Goal: Task Accomplishment & Management: Use online tool/utility

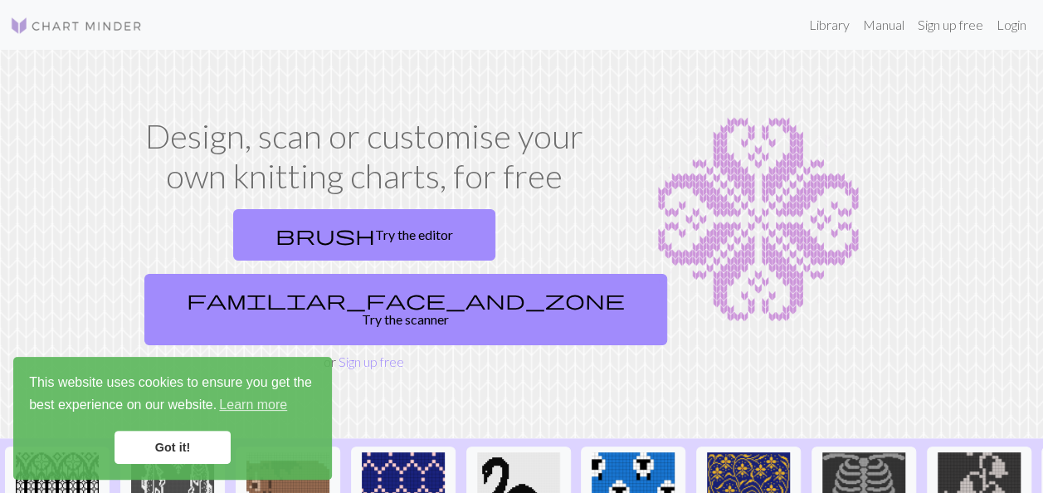
click at [611, 283] on img at bounding box center [758, 219] width 295 height 207
click at [379, 353] on link "Sign up free" at bounding box center [371, 361] width 66 height 16
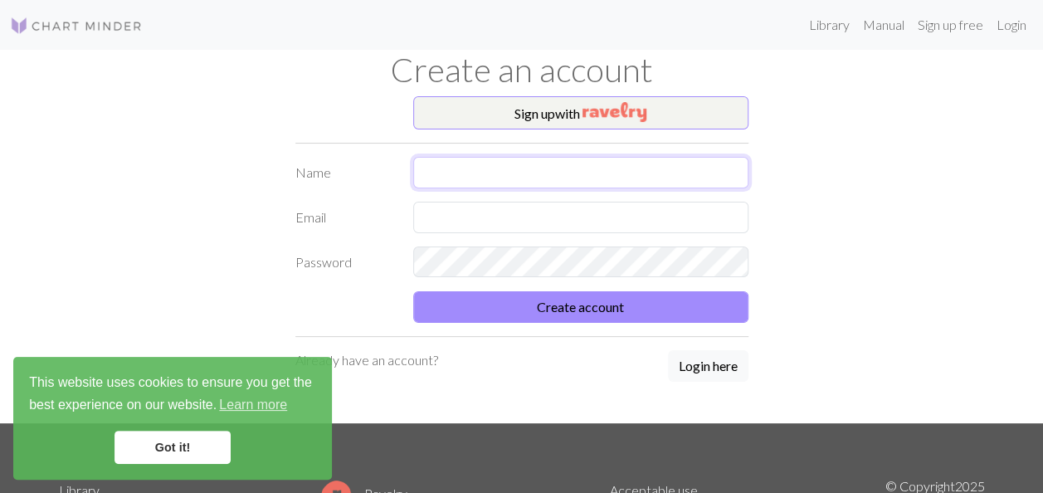
click at [503, 169] on input "text" at bounding box center [580, 173] width 335 height 32
type input "[PERSON_NAME]"
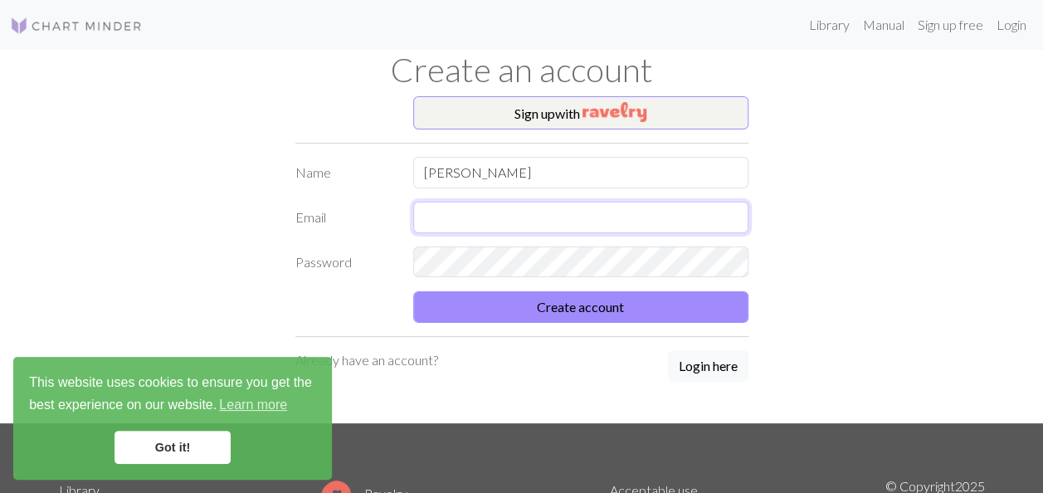
type input "[PERSON_NAME][EMAIL_ADDRESS][PERSON_NAME][DOMAIN_NAME]"
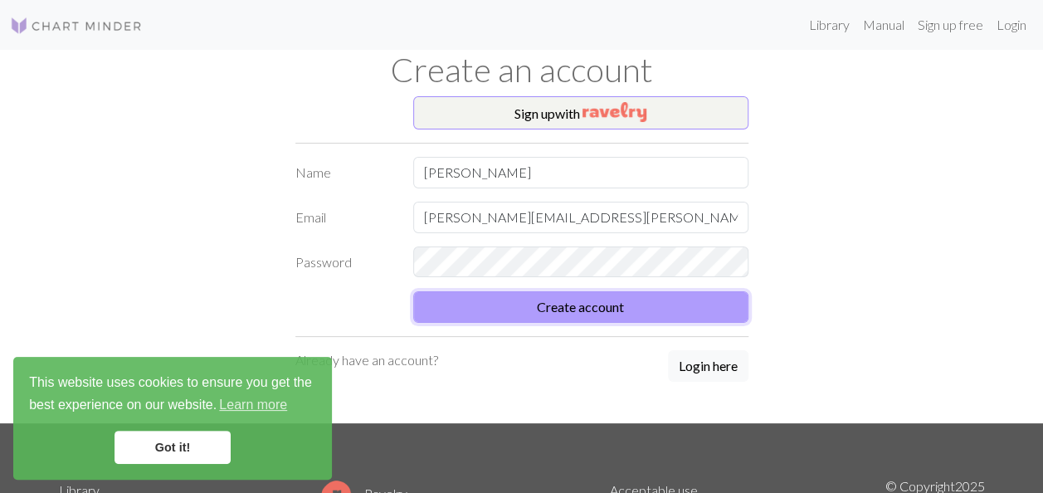
click at [567, 299] on button "Create account" at bounding box center [580, 307] width 335 height 32
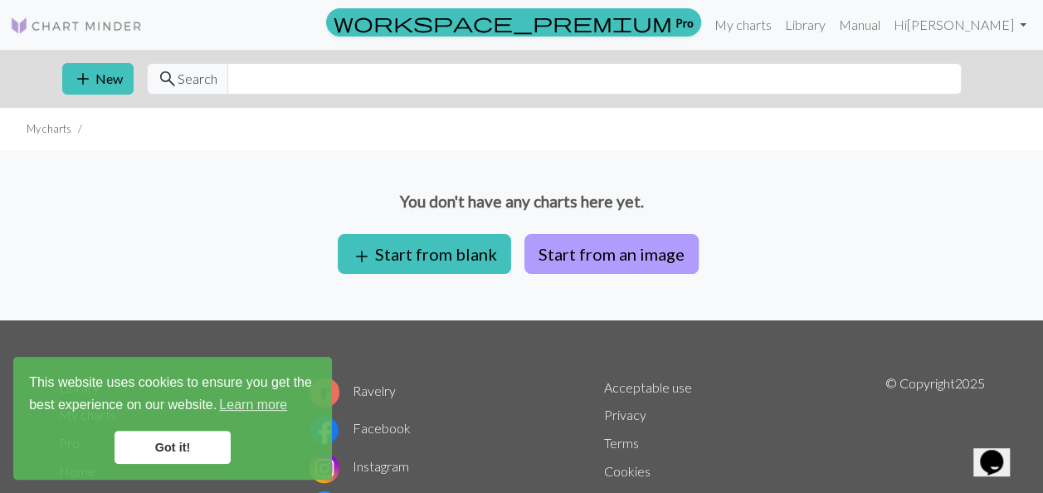
click at [596, 253] on button "Start from an image" at bounding box center [611, 254] width 174 height 40
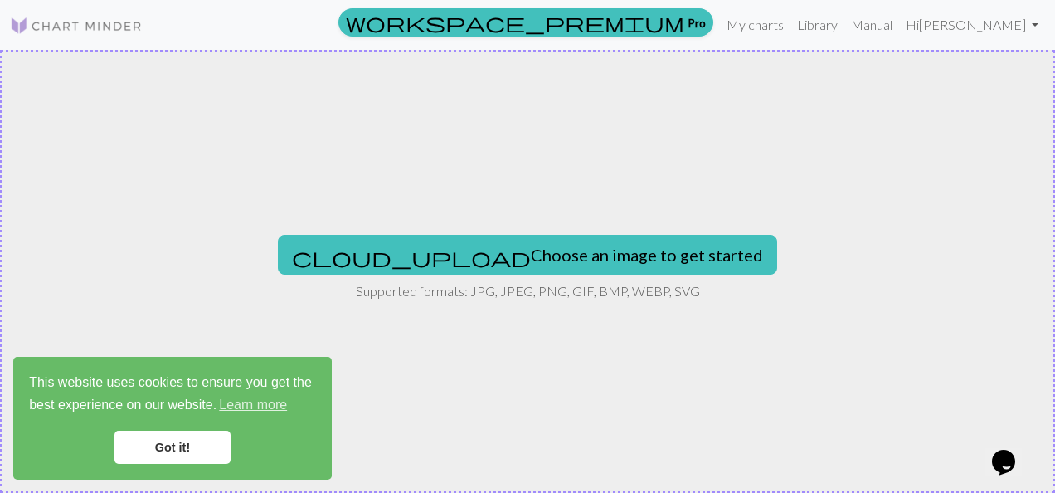
click at [596, 253] on button "cloud_upload Choose an image to get started" at bounding box center [527, 255] width 499 height 40
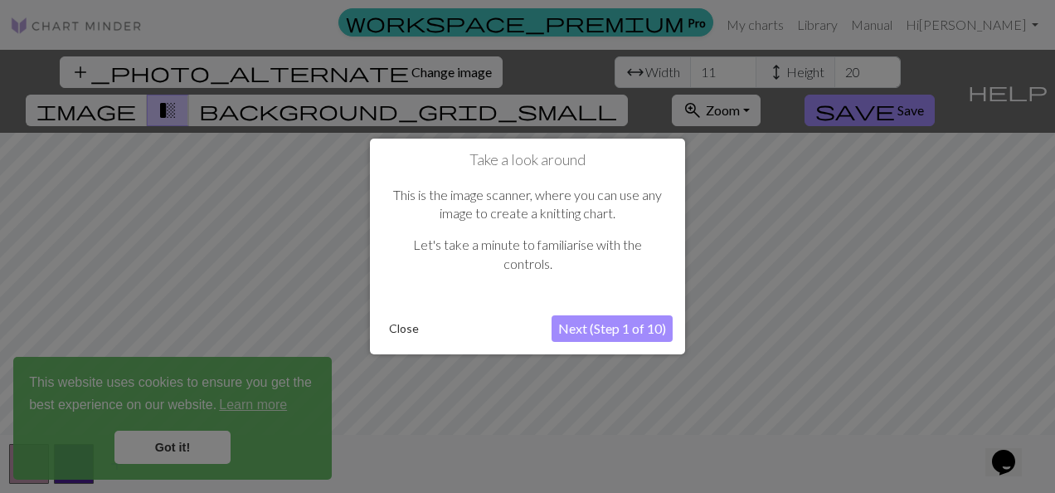
click at [650, 323] on button "Next (Step 1 of 10)" at bounding box center [612, 328] width 121 height 27
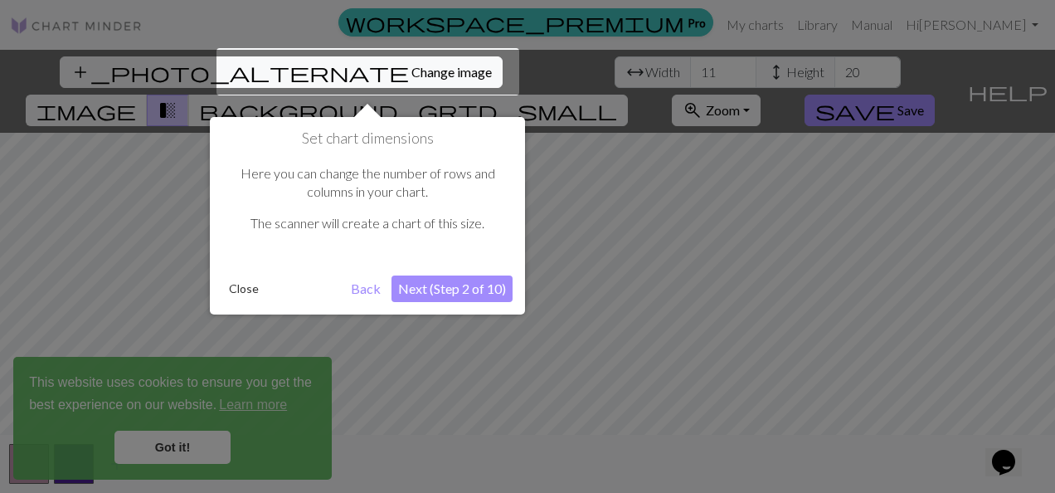
click at [466, 299] on button "Next (Step 2 of 10)" at bounding box center [452, 288] width 121 height 27
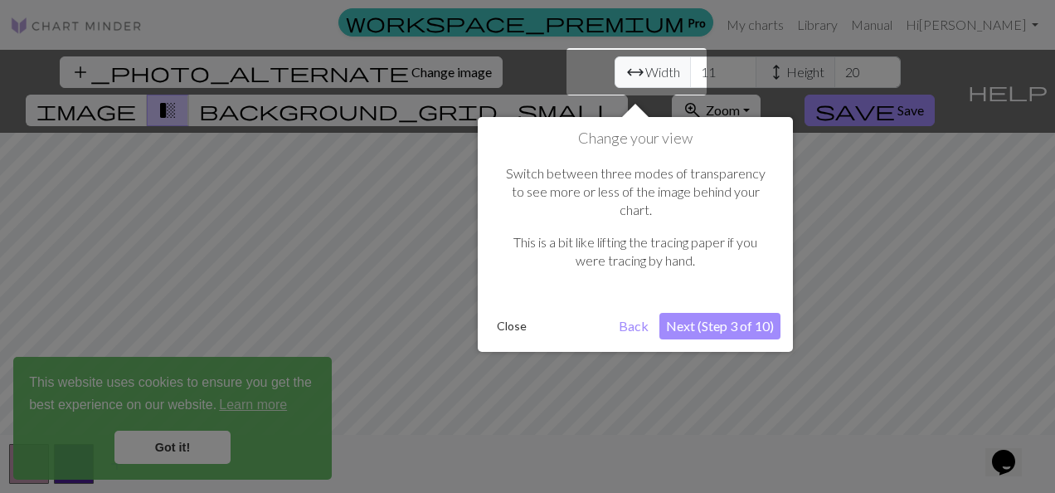
click at [702, 316] on button "Next (Step 3 of 10)" at bounding box center [719, 326] width 121 height 27
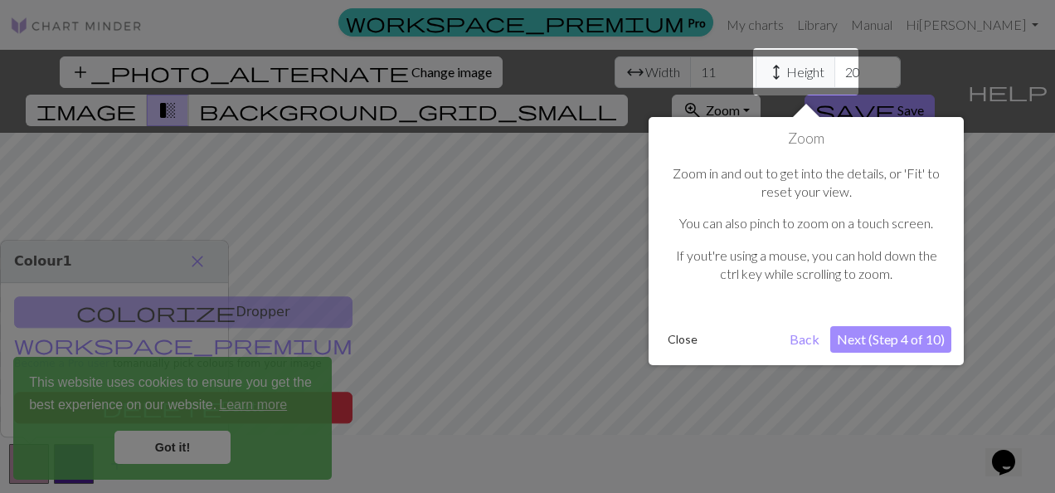
click at [893, 334] on button "Next (Step 4 of 10)" at bounding box center [890, 339] width 121 height 27
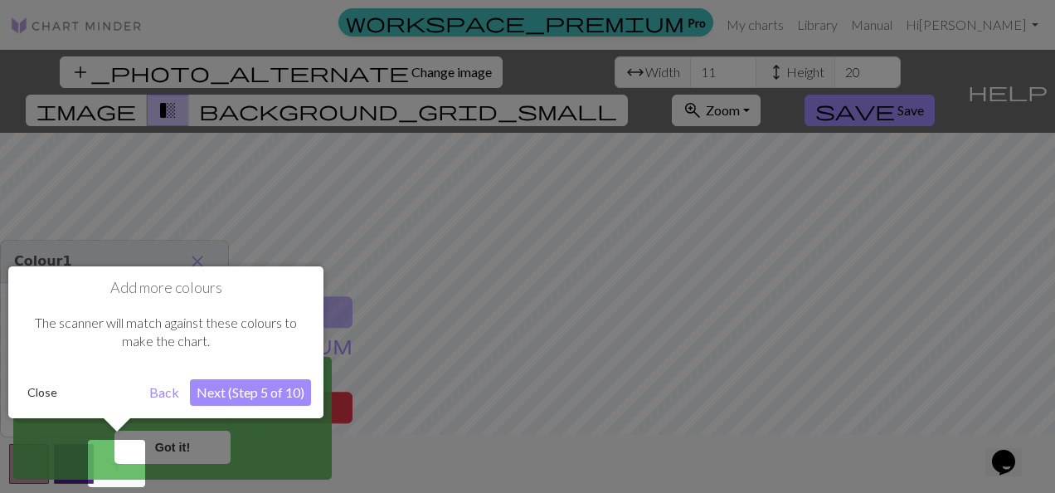
click at [241, 406] on div "Add more colours The scanner will match against these colours to make the chart…" at bounding box center [165, 342] width 315 height 152
click at [246, 399] on button "Next (Step 5 of 10)" at bounding box center [250, 392] width 121 height 27
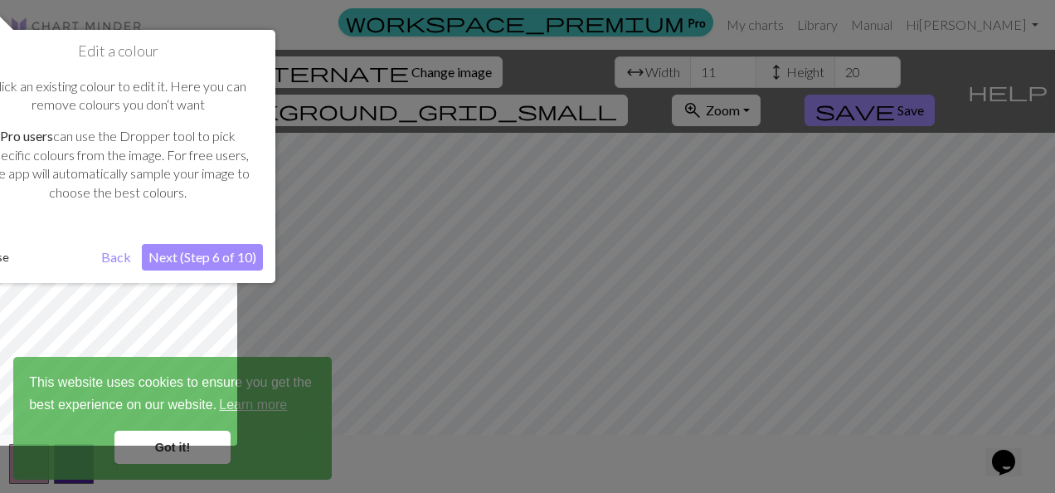
click at [251, 270] on button "Next (Step 6 of 10)" at bounding box center [202, 257] width 121 height 27
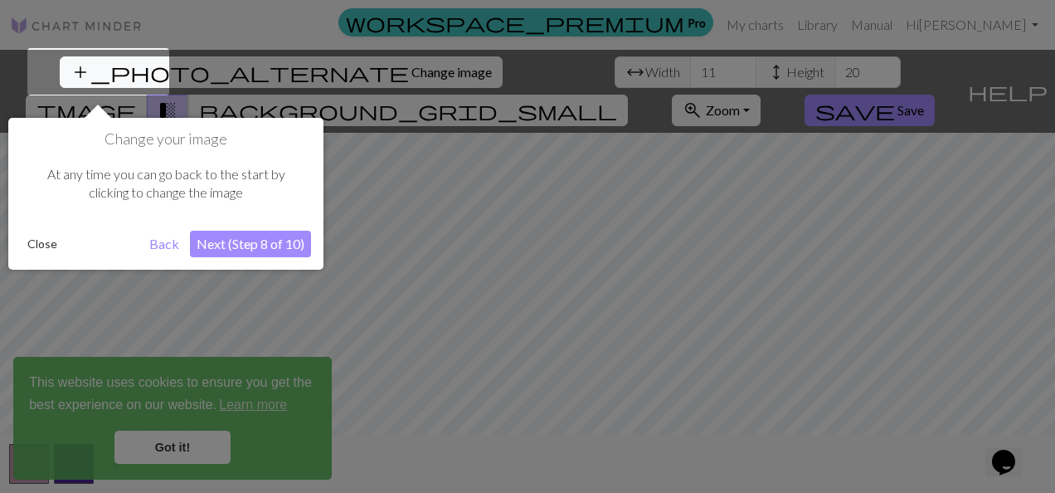
click at [250, 246] on button "Next (Step 8 of 10)" at bounding box center [250, 244] width 121 height 27
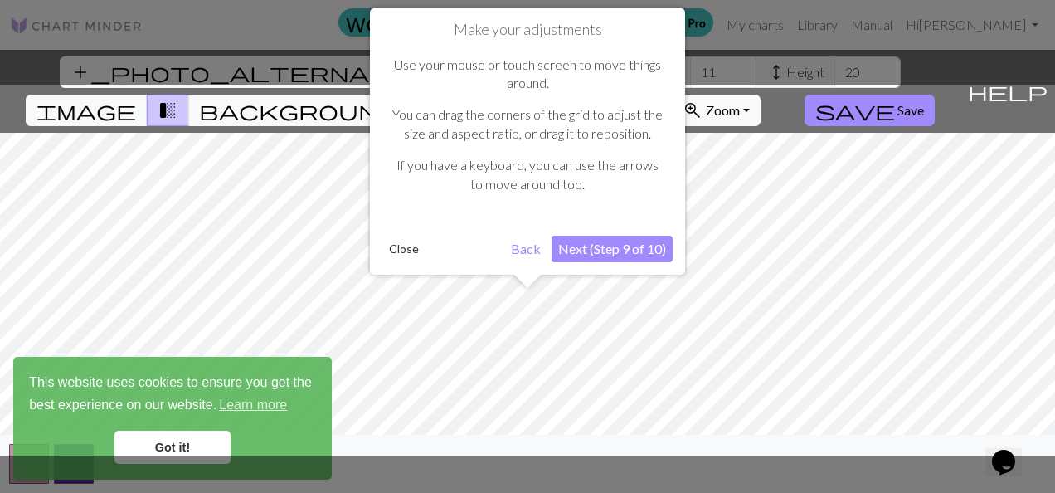
click at [633, 251] on button "Next (Step 9 of 10)" at bounding box center [612, 249] width 121 height 27
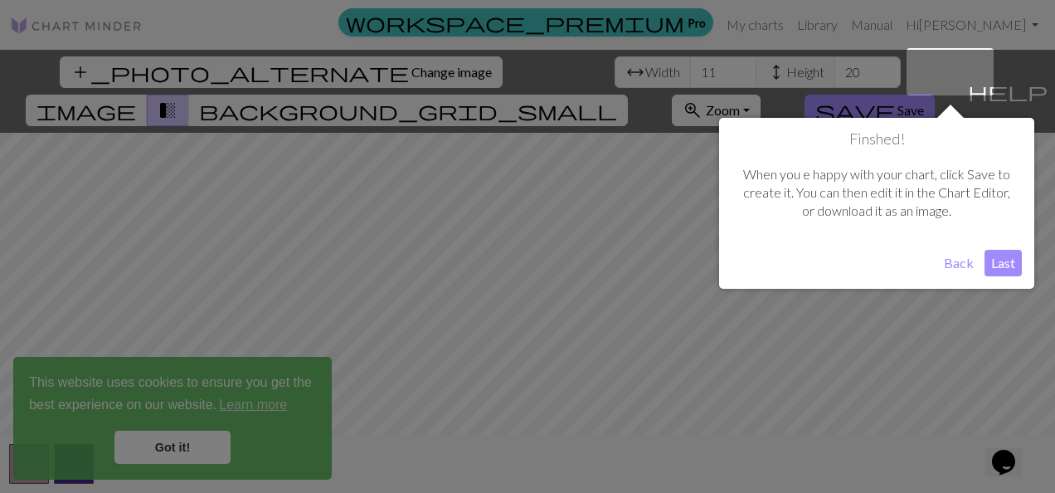
click at [1008, 264] on button "Last" at bounding box center [1003, 263] width 37 height 27
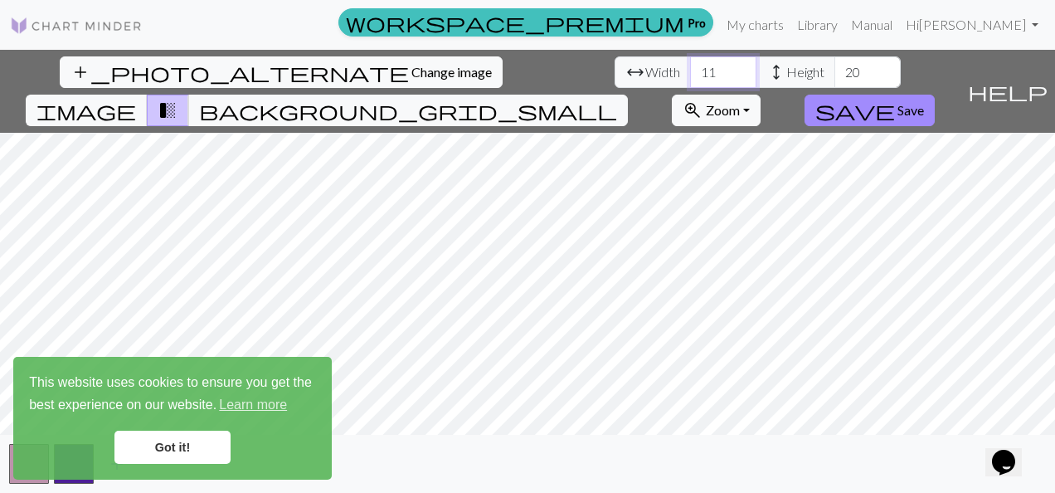
drag, startPoint x: 335, startPoint y: 71, endPoint x: 310, endPoint y: 71, distance: 24.9
click at [690, 71] on input "11" at bounding box center [723, 72] width 66 height 32
type input "50"
drag, startPoint x: 473, startPoint y: 63, endPoint x: 455, endPoint y: 70, distance: 19.4
click at [834, 70] on input "20" at bounding box center [867, 72] width 66 height 32
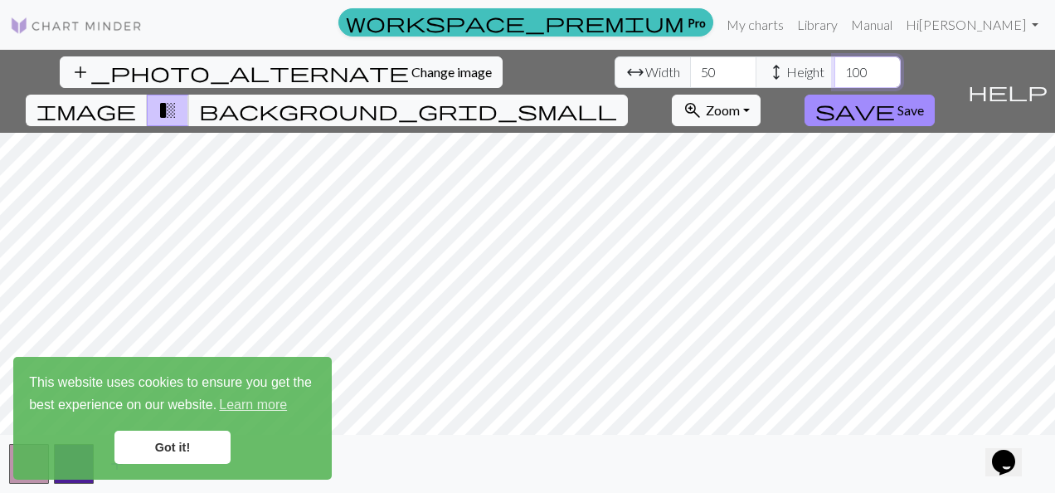
type input "100"
click at [163, 447] on link "Got it!" at bounding box center [172, 447] width 116 height 33
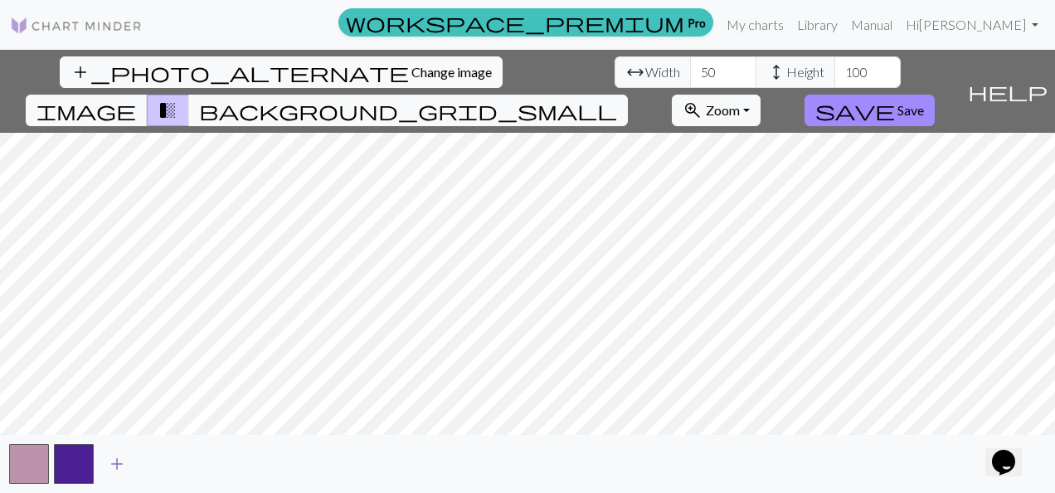
click at [109, 472] on span "add" at bounding box center [117, 463] width 20 height 23
click at [109, 472] on button "button" at bounding box center [119, 464] width 40 height 40
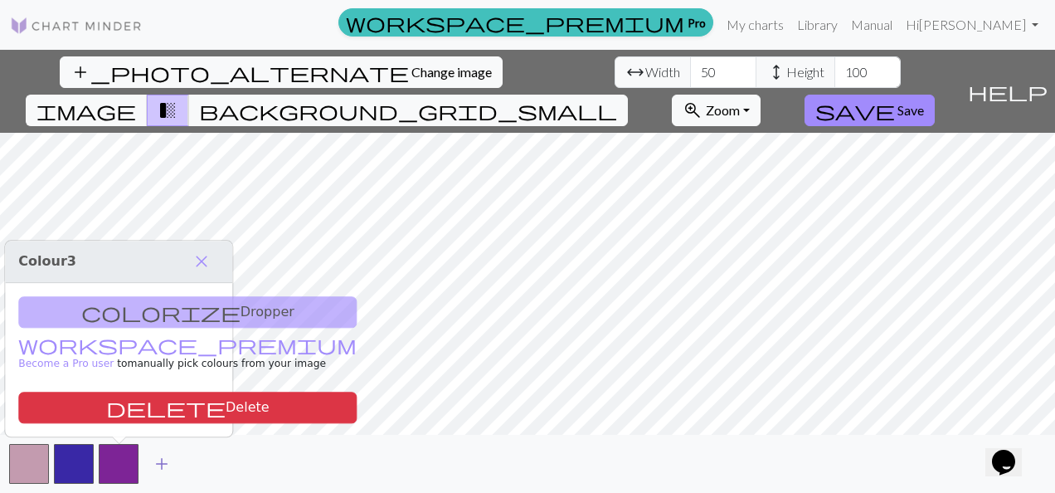
click at [109, 472] on button "button" at bounding box center [119, 464] width 40 height 40
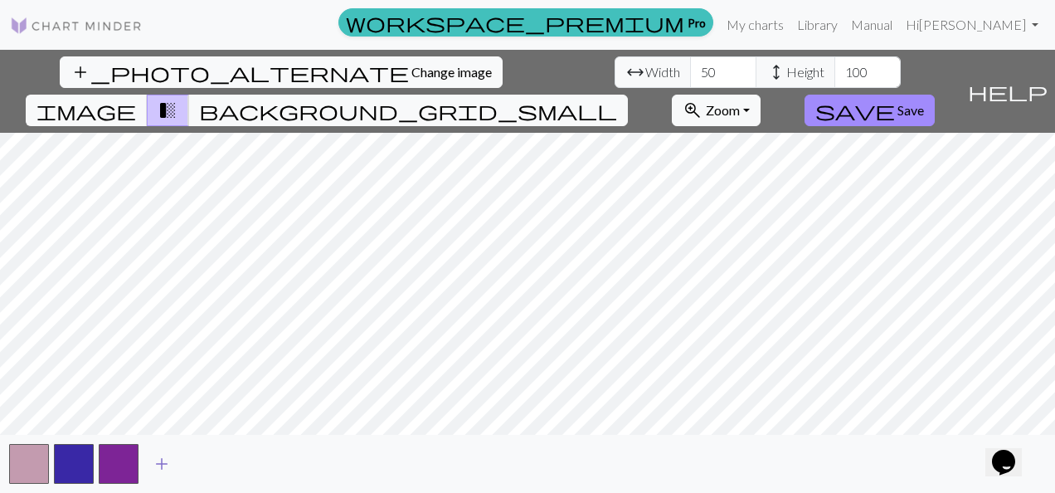
click at [149, 471] on button "add" at bounding box center [161, 464] width 41 height 32
click at [199, 465] on span "add" at bounding box center [207, 463] width 20 height 23
click at [260, 467] on span "add" at bounding box center [251, 463] width 20 height 23
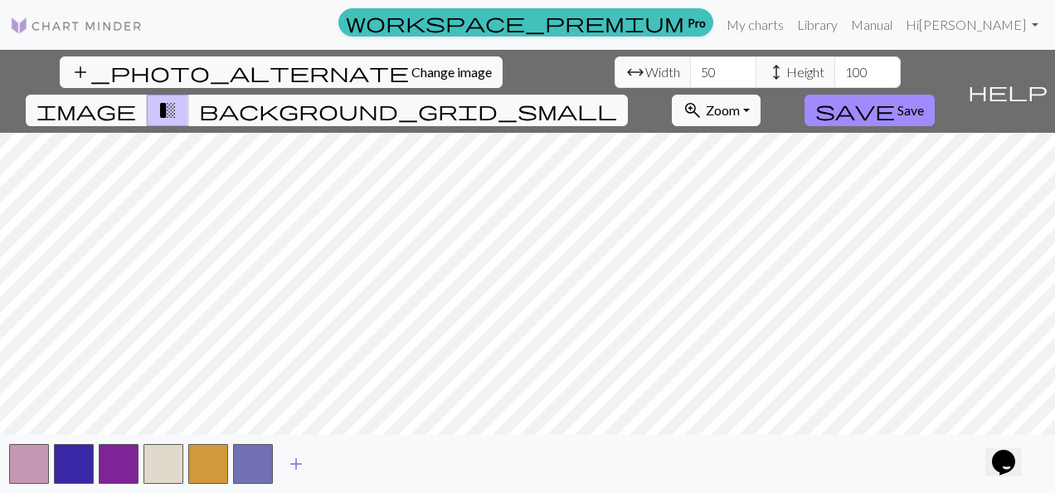
click at [295, 470] on span "add" at bounding box center [296, 463] width 20 height 23
click at [320, 467] on button "add" at bounding box center [340, 464] width 41 height 32
click at [383, 463] on span "add" at bounding box center [386, 463] width 20 height 23
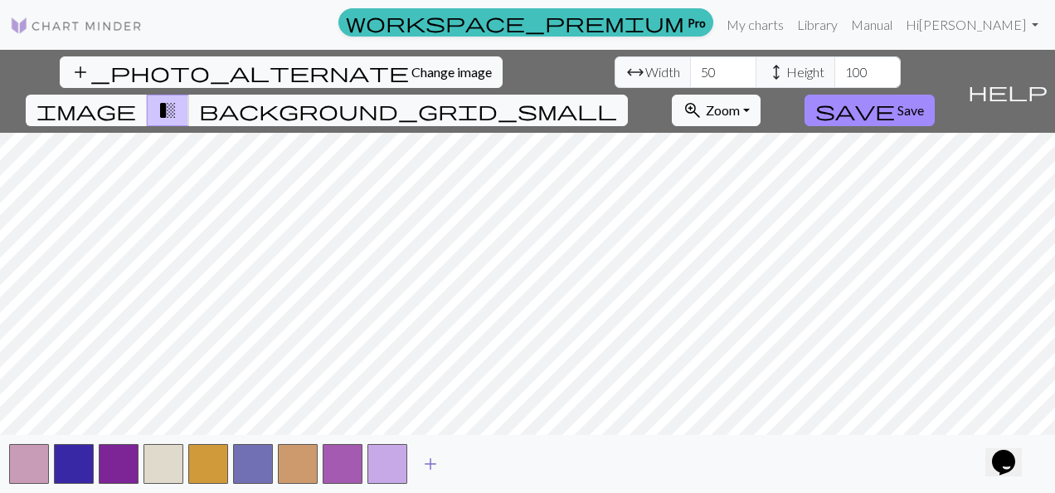
click at [431, 463] on span "add" at bounding box center [431, 463] width 20 height 23
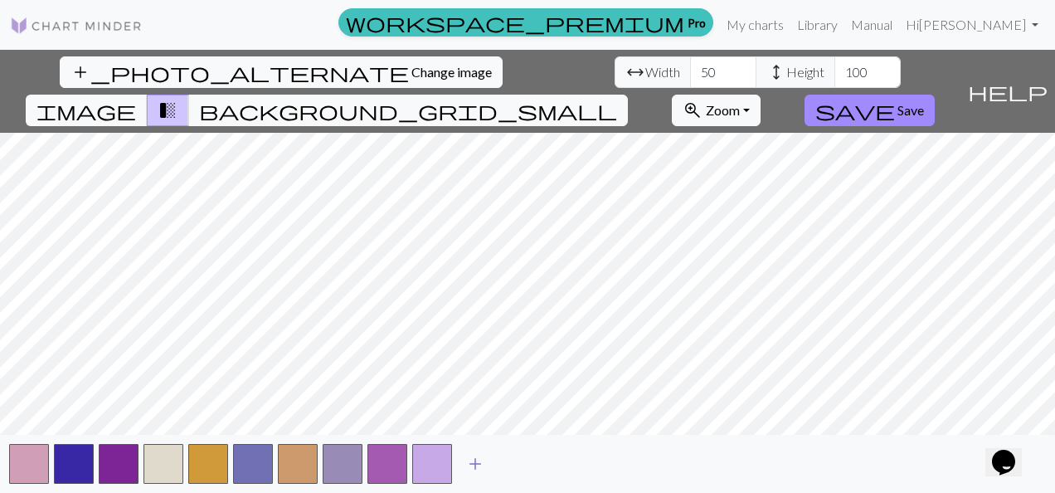
click at [472, 460] on span "add" at bounding box center [475, 463] width 20 height 23
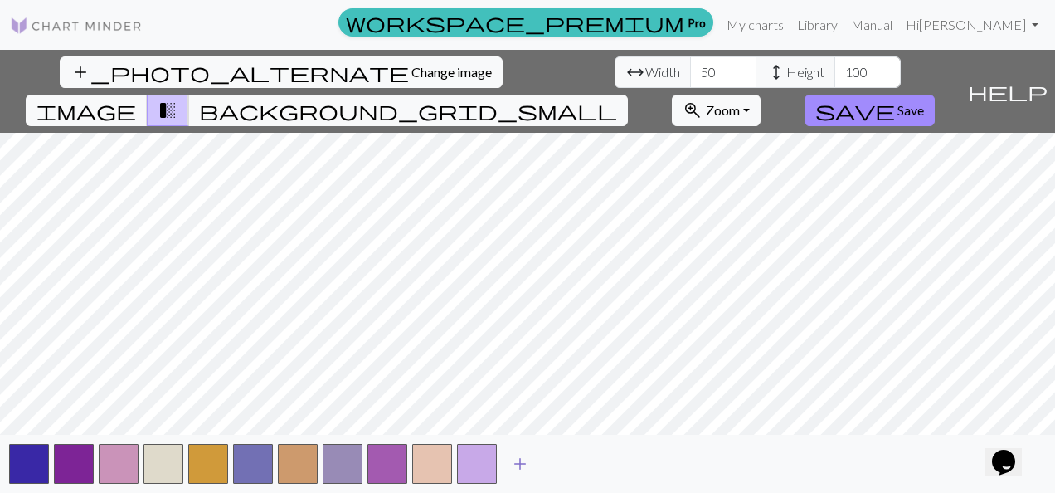
click at [524, 464] on span "add" at bounding box center [520, 463] width 20 height 23
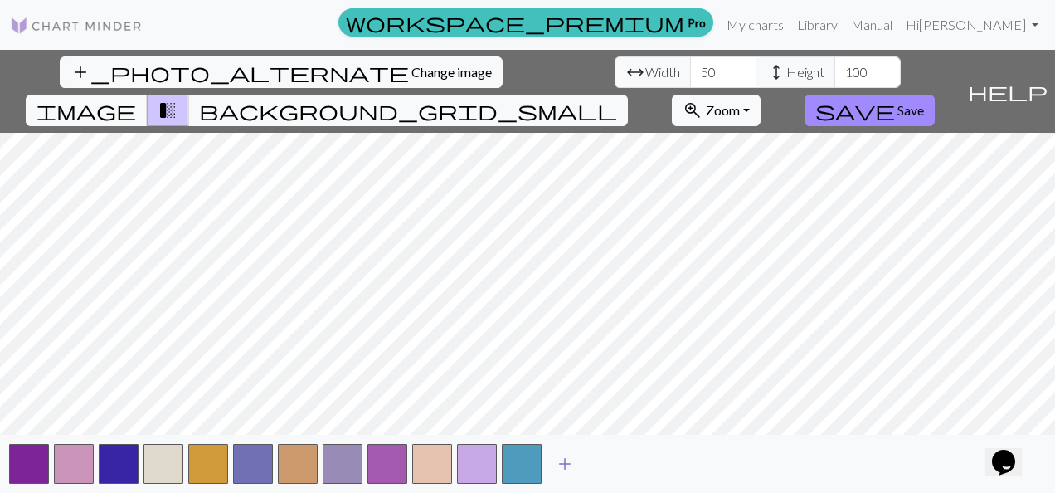
click at [565, 465] on span "add" at bounding box center [565, 463] width 20 height 23
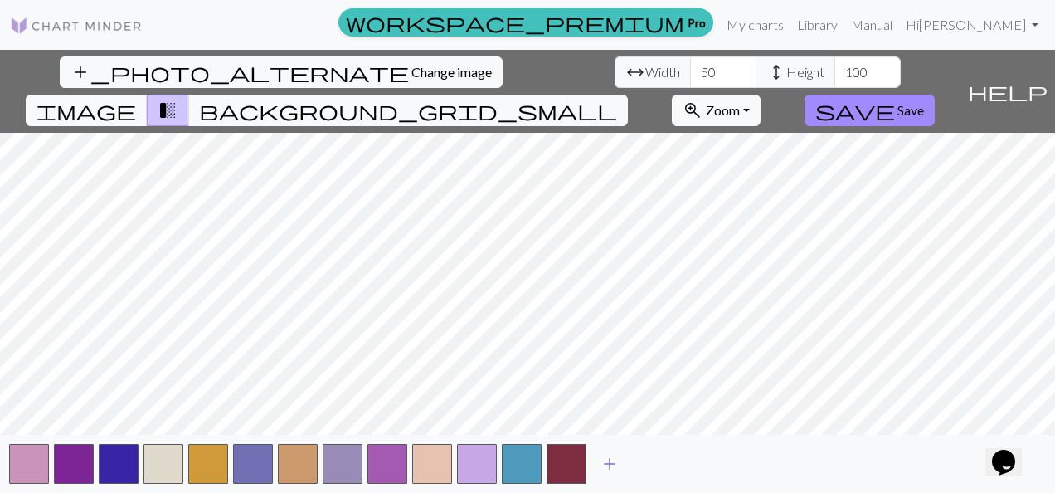
click at [600, 463] on span "add" at bounding box center [610, 463] width 20 height 23
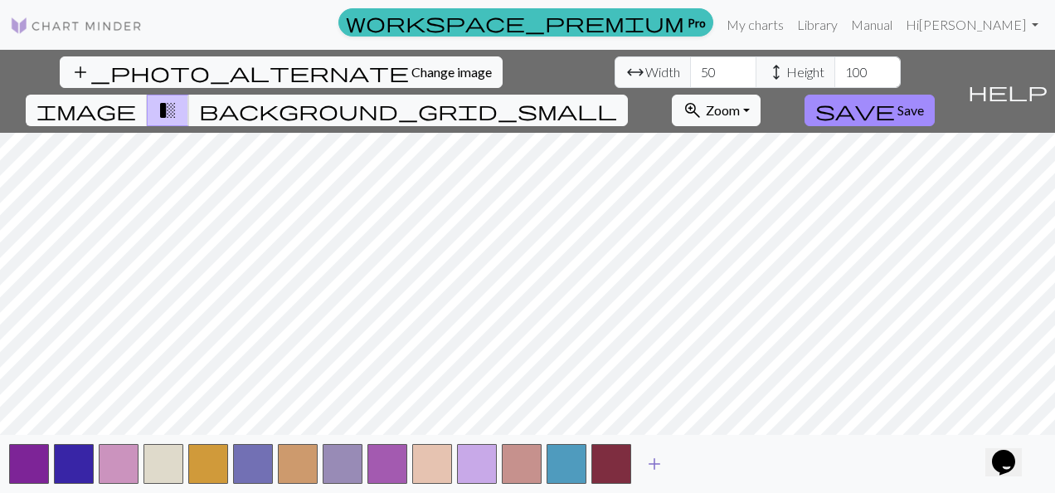
click at [652, 463] on span "add" at bounding box center [655, 463] width 20 height 23
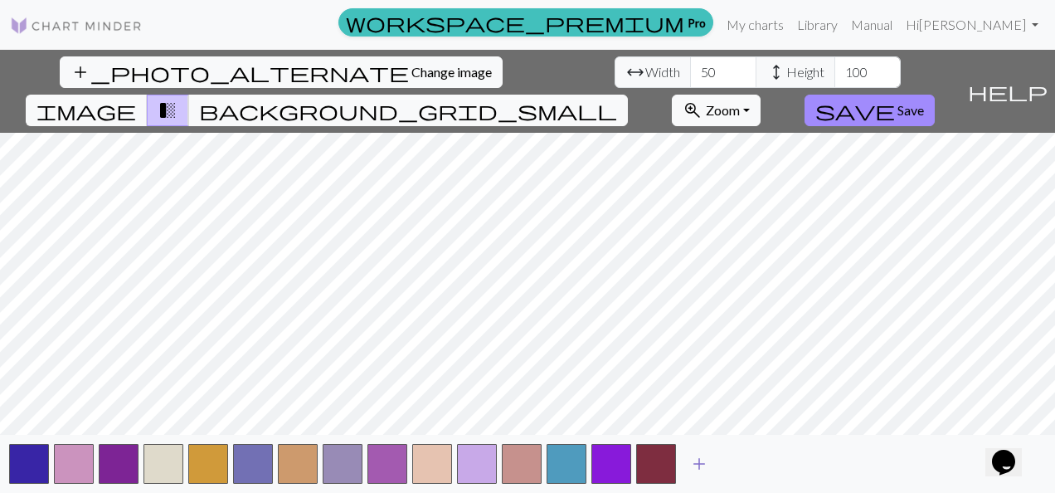
click at [689, 461] on span "add" at bounding box center [699, 463] width 20 height 23
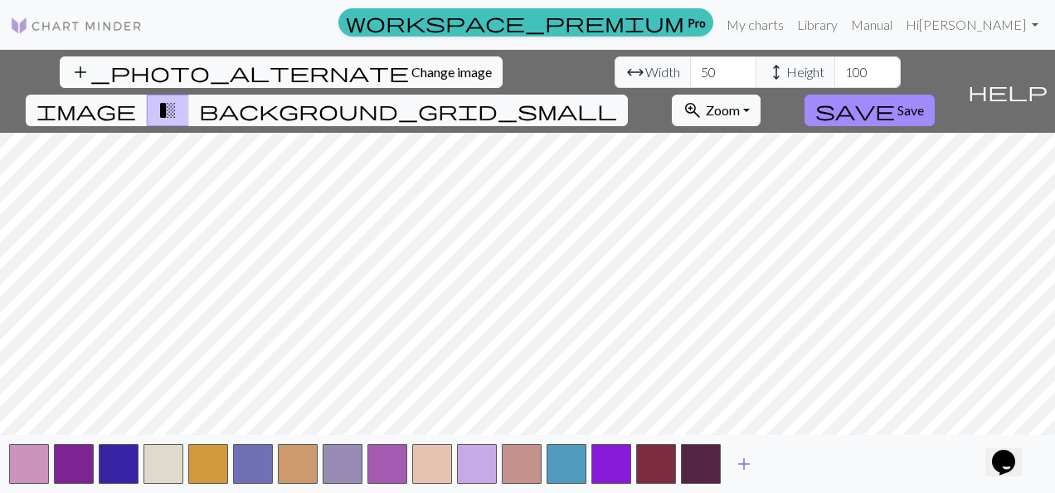
click at [743, 468] on span "add" at bounding box center [744, 463] width 20 height 23
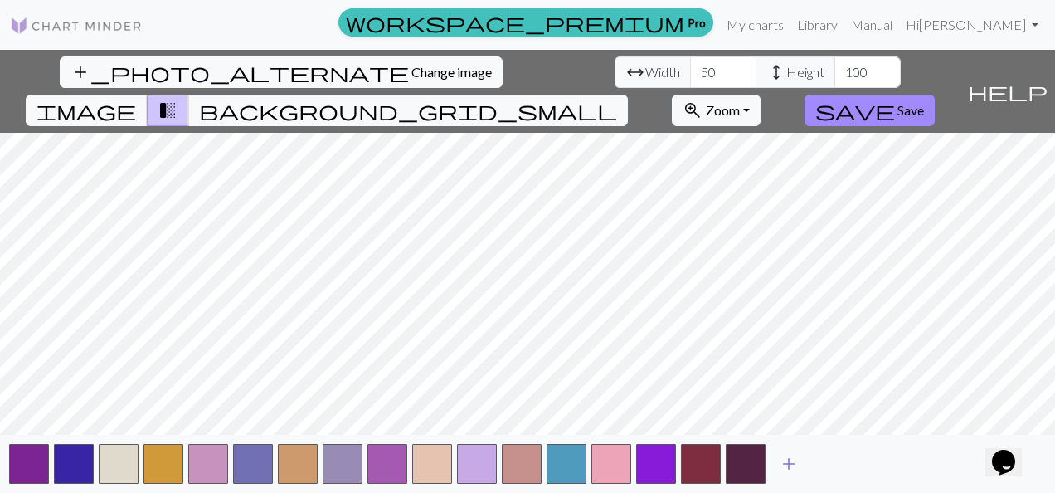
click at [785, 466] on span "add" at bounding box center [789, 463] width 20 height 23
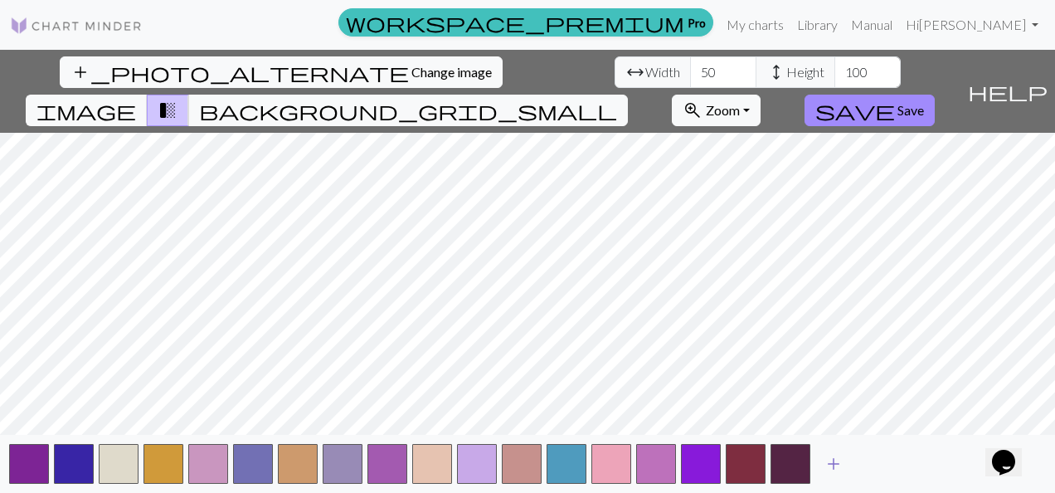
click at [830, 466] on span "add" at bounding box center [834, 463] width 20 height 23
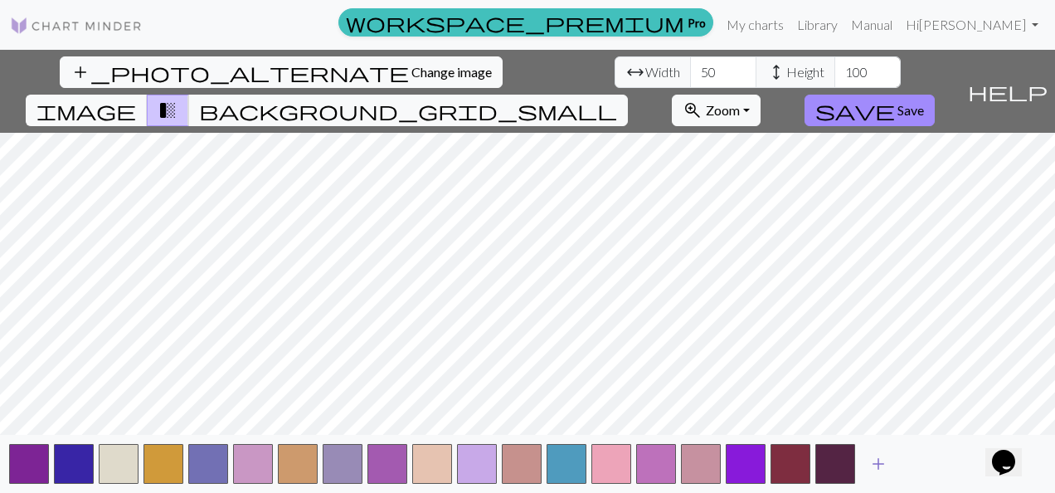
click at [876, 464] on span "add" at bounding box center [879, 463] width 20 height 23
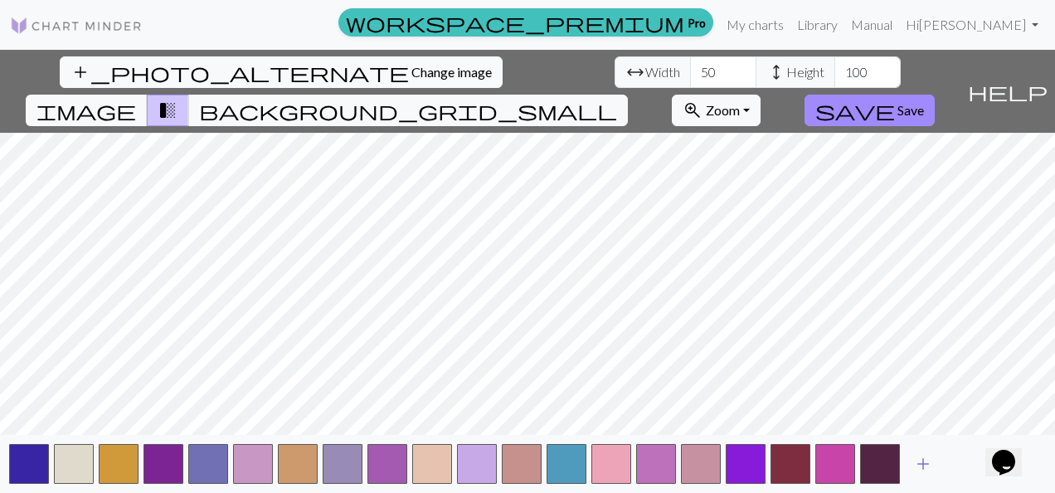
click at [927, 462] on span "add" at bounding box center [923, 463] width 20 height 23
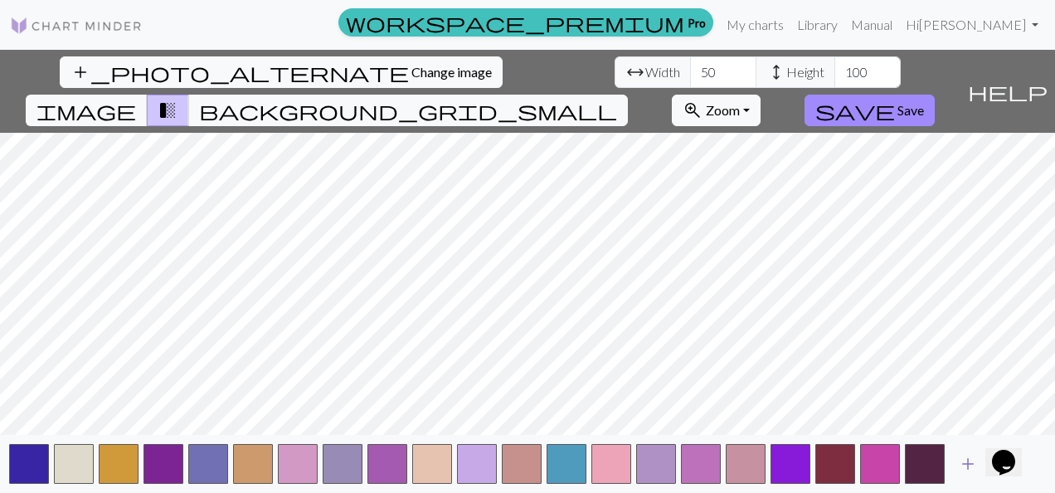
click at [961, 463] on span "add" at bounding box center [968, 463] width 20 height 23
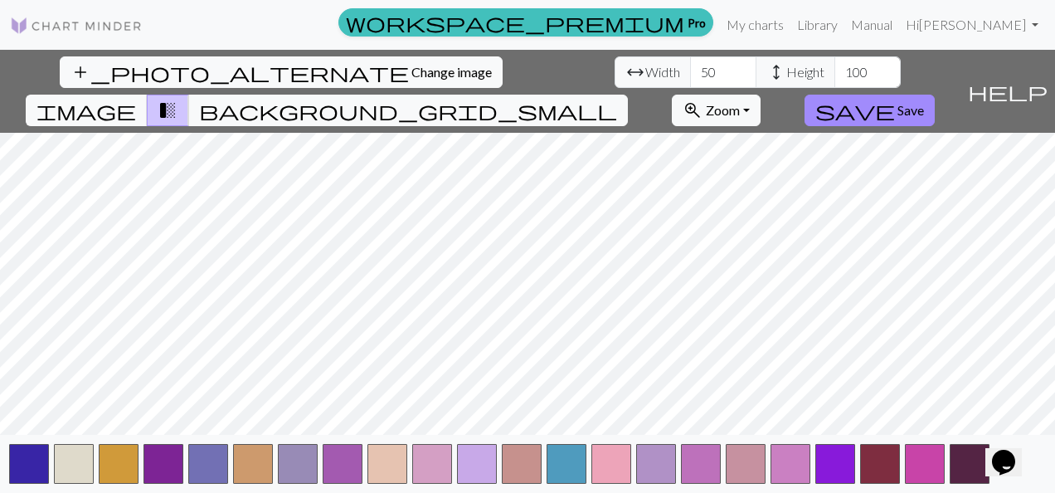
click at [1009, 474] on button "Opens Chat This icon Opens the chat window." at bounding box center [1003, 462] width 36 height 28
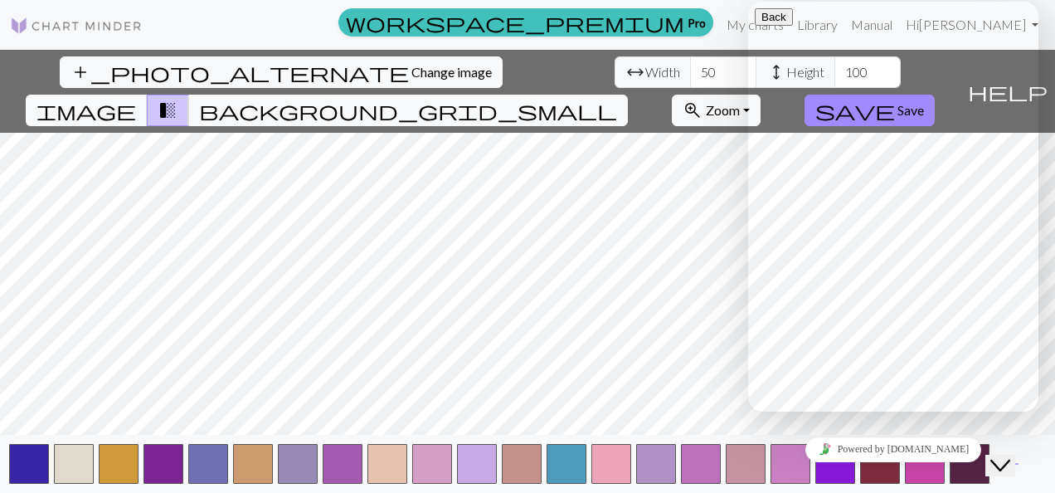
click at [1010, 455] on icon "Close Chat This icon closes the chat window." at bounding box center [1000, 465] width 20 height 20
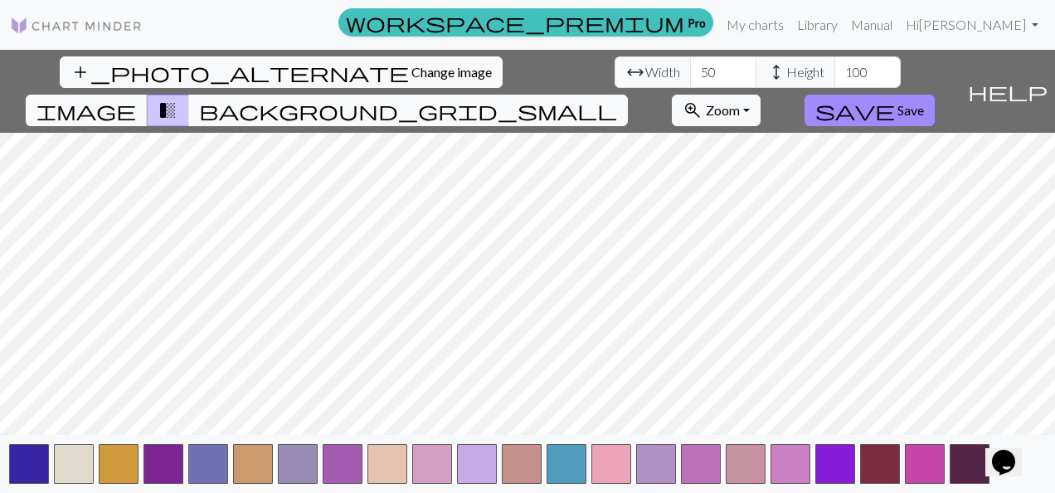
drag, startPoint x: 1014, startPoint y: 450, endPoint x: 994, endPoint y: 374, distance: 78.1
click at [994, 426] on html "Opens Chat This icon Opens the chat window." at bounding box center [1011, 451] width 53 height 50
click at [1009, 478] on button "add" at bounding box center [1012, 464] width 41 height 32
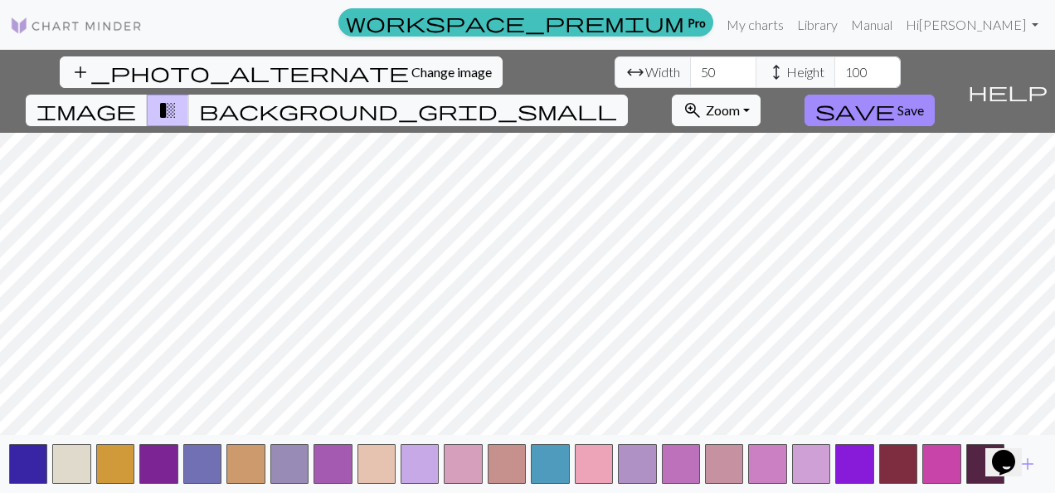
click at [1027, 433] on div "Opens Chat This icon Opens the chat window." at bounding box center [1012, 433] width 40 height 0
click at [1031, 433] on div "Opens Chat This icon Opens the chat window." at bounding box center [1012, 433] width 40 height 0
click at [1022, 465] on button "Opens Chat This icon Opens the chat window." at bounding box center [1003, 462] width 36 height 28
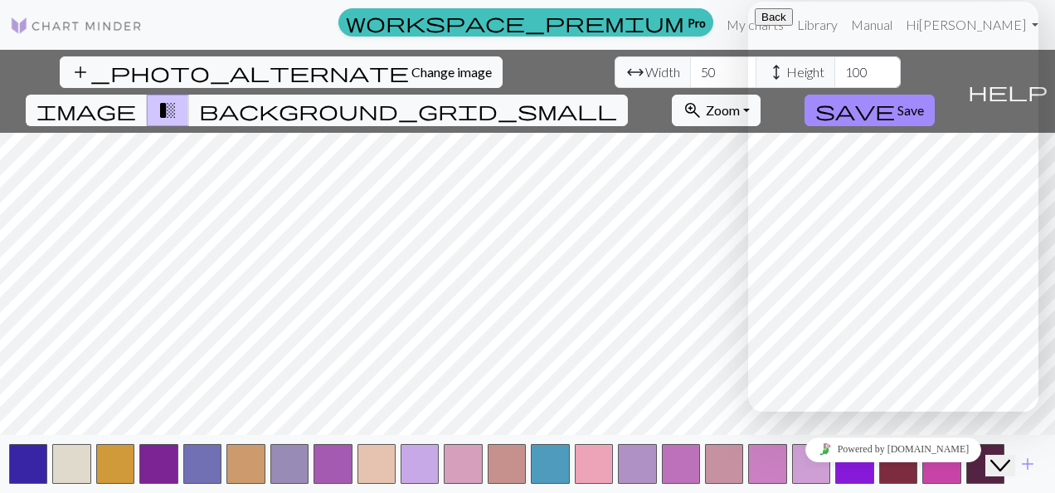
click at [1015, 465] on button "Close Chat This icon closes the chat window." at bounding box center [1000, 466] width 30 height 22
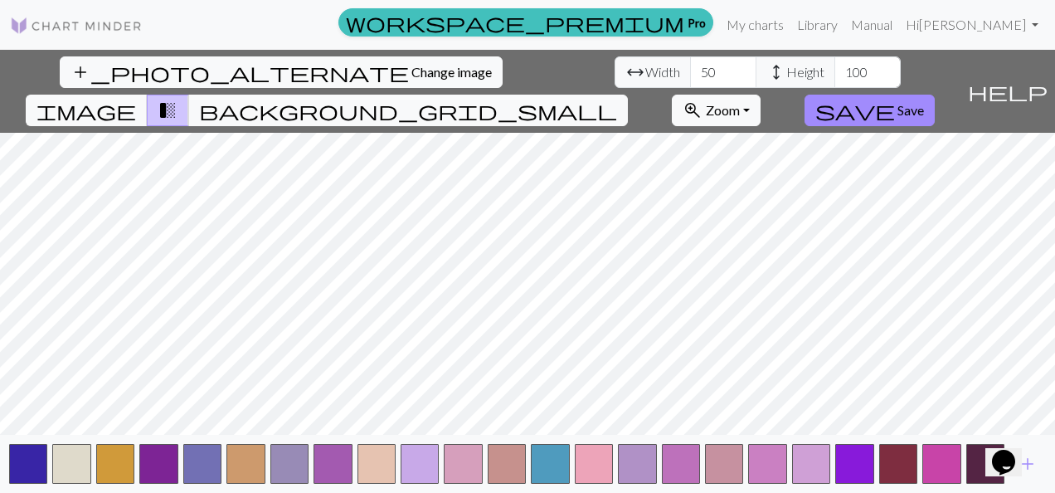
click at [1032, 433] on div "Opens Chat This icon Opens the chat window." at bounding box center [1012, 433] width 40 height 0
click at [1022, 467] on button "Opens Chat This icon Opens the chat window." at bounding box center [1003, 462] width 36 height 28
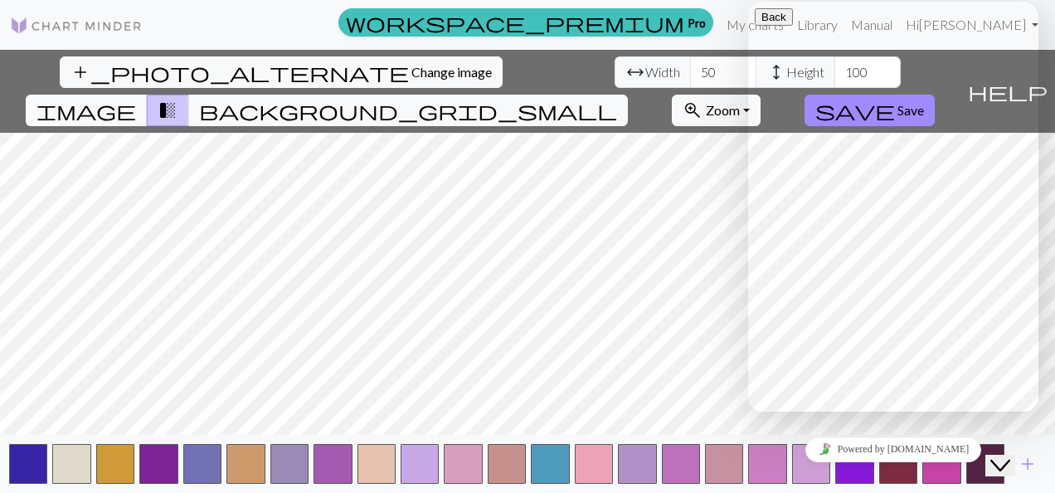
click at [1025, 433] on div "Close Chat This icon closes the chat window." at bounding box center [1012, 433] width 40 height 0
click at [1032, 433] on div "Close Chat This icon closes the chat window." at bounding box center [1012, 433] width 40 height 0
click at [1015, 465] on button "Close Chat This icon closes the chat window." at bounding box center [1000, 466] width 30 height 22
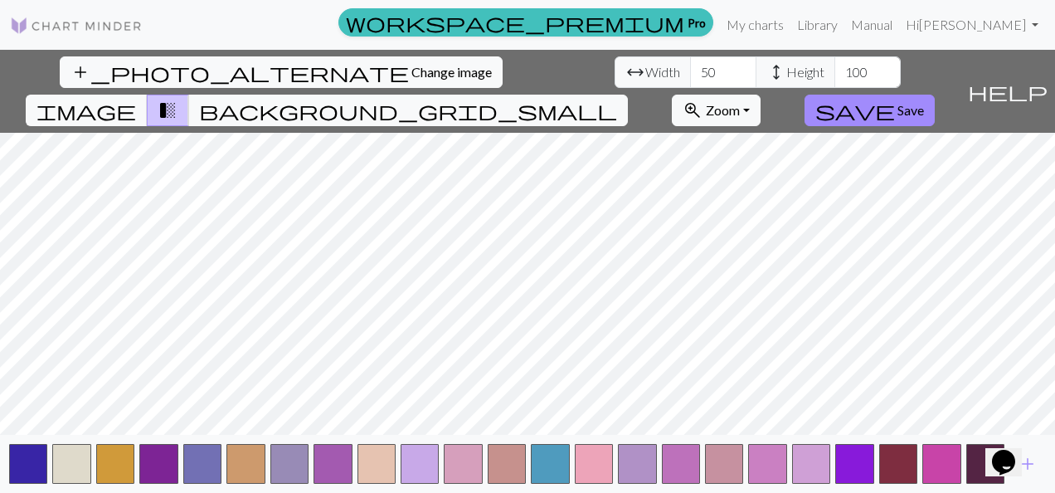
click at [1032, 433] on div "Opens Chat This icon Opens the chat window." at bounding box center [1012, 433] width 40 height 0
click at [1031, 433] on div "Opens Chat This icon Opens the chat window." at bounding box center [1012, 433] width 40 height 0
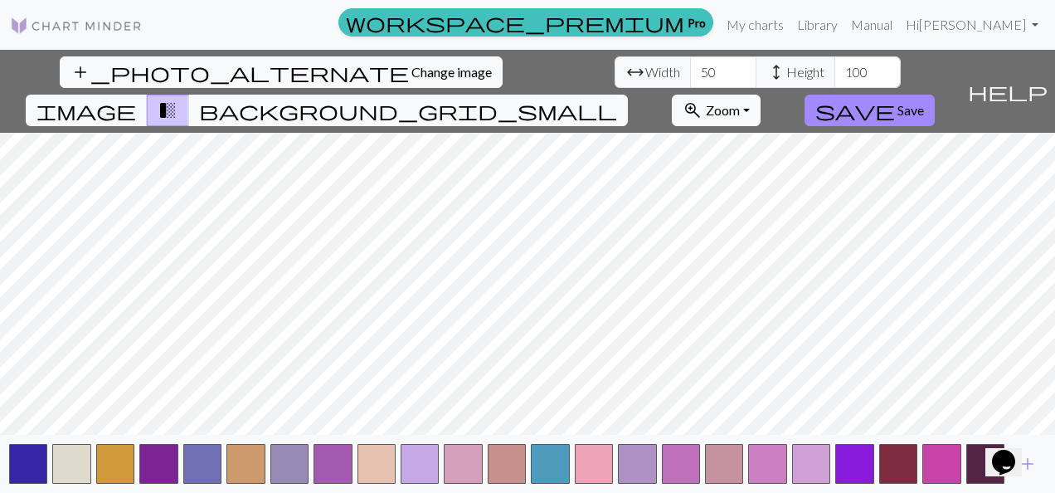
click at [1026, 433] on div "Opens Chat This icon Opens the chat window." at bounding box center [1012, 433] width 40 height 0
click at [1032, 433] on div "Opens Chat This icon Opens the chat window." at bounding box center [1012, 433] width 40 height 0
click at [1017, 463] on div "Opens Chat This icon Opens the chat window." at bounding box center [1003, 462] width 27 height 27
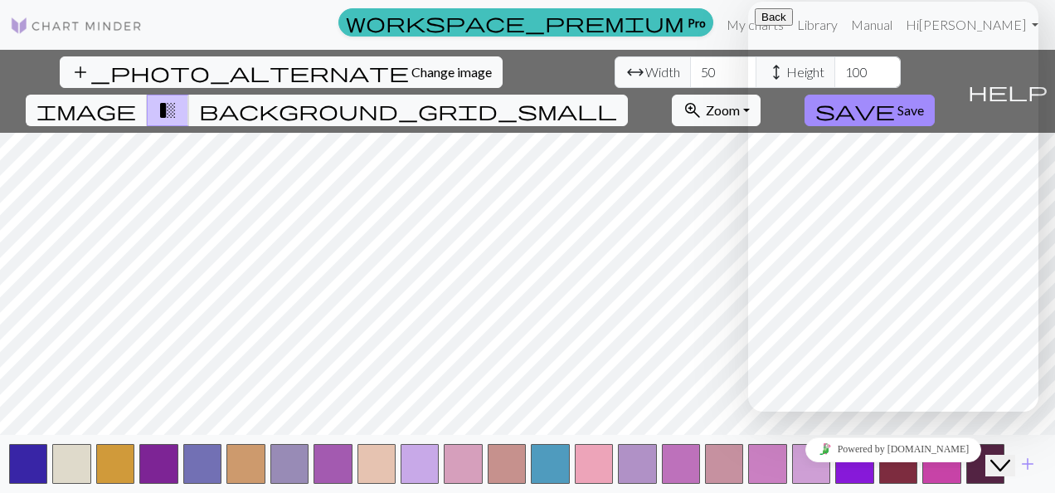
click at [1015, 463] on button "Close Chat This icon closes the chat window." at bounding box center [1000, 466] width 30 height 22
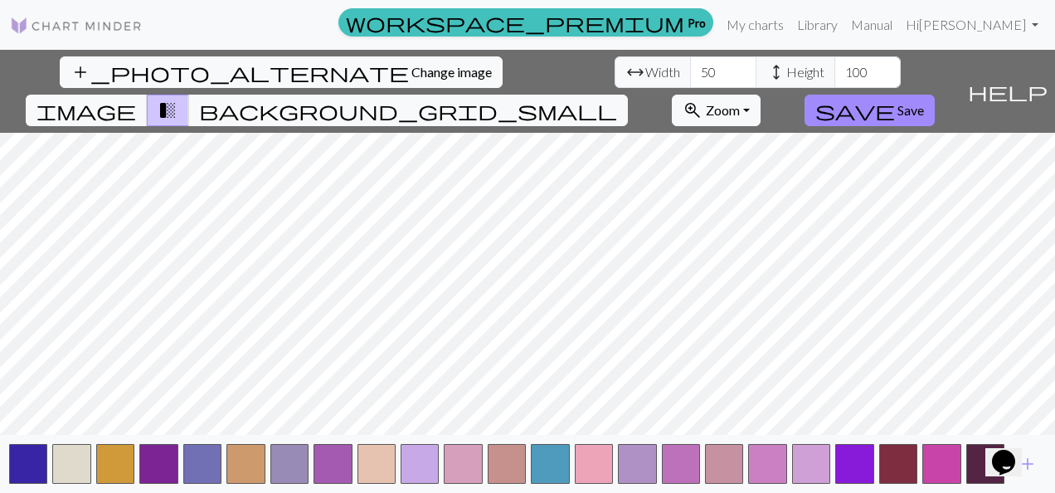
click at [1017, 463] on div "Opens Chat This icon Opens the chat window." at bounding box center [1003, 462] width 27 height 27
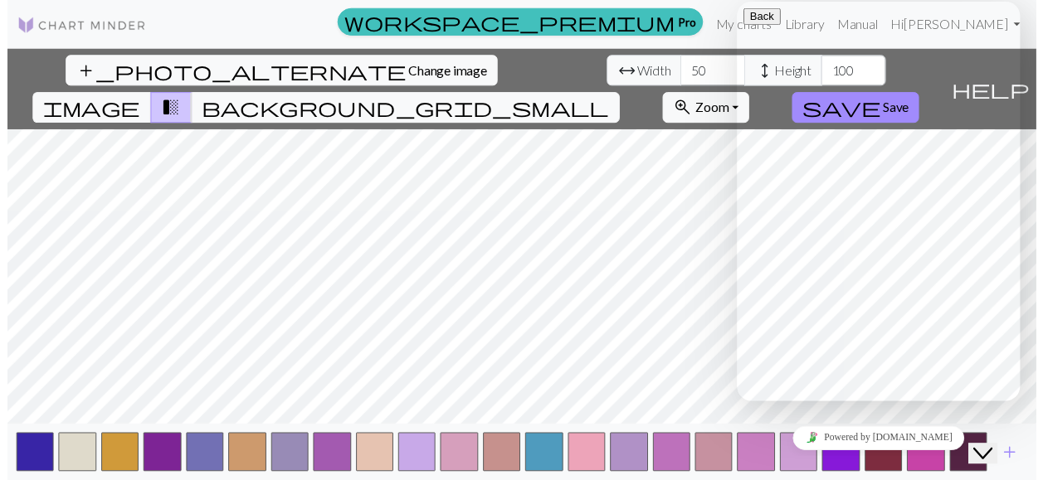
scroll to position [214, 0]
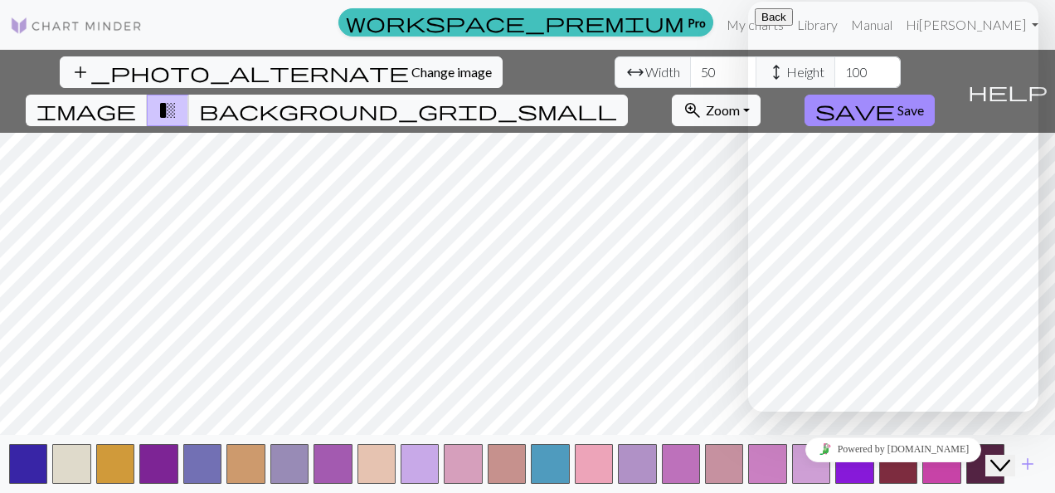
click at [1010, 455] on div "Close Chat This icon closes the chat window." at bounding box center [1000, 465] width 20 height 20
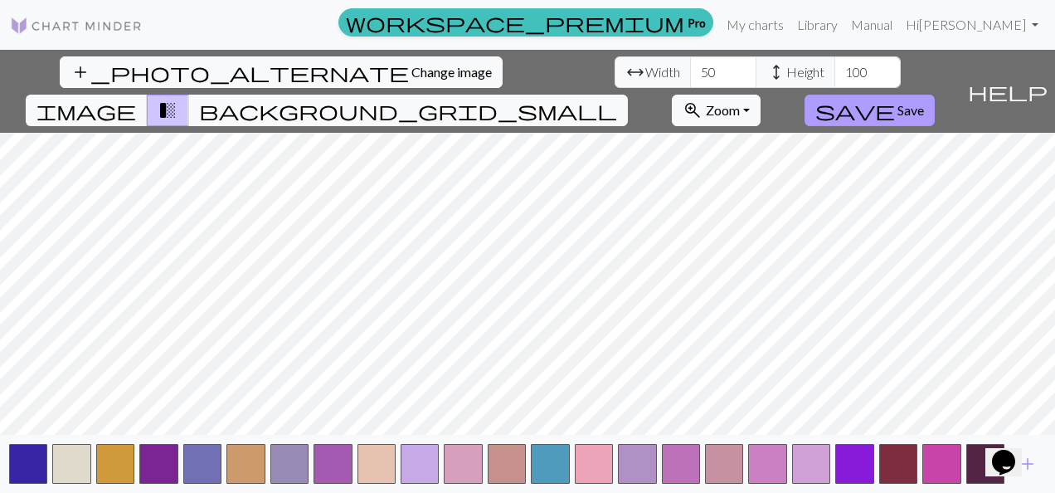
click at [935, 95] on button "save Save" at bounding box center [870, 111] width 130 height 32
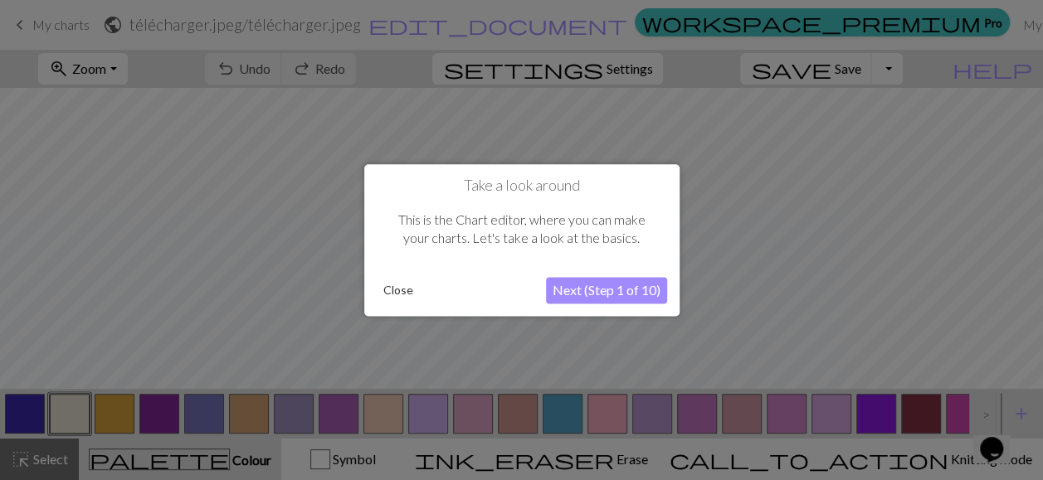
click at [590, 295] on button "Next (Step 1 of 10)" at bounding box center [606, 290] width 121 height 27
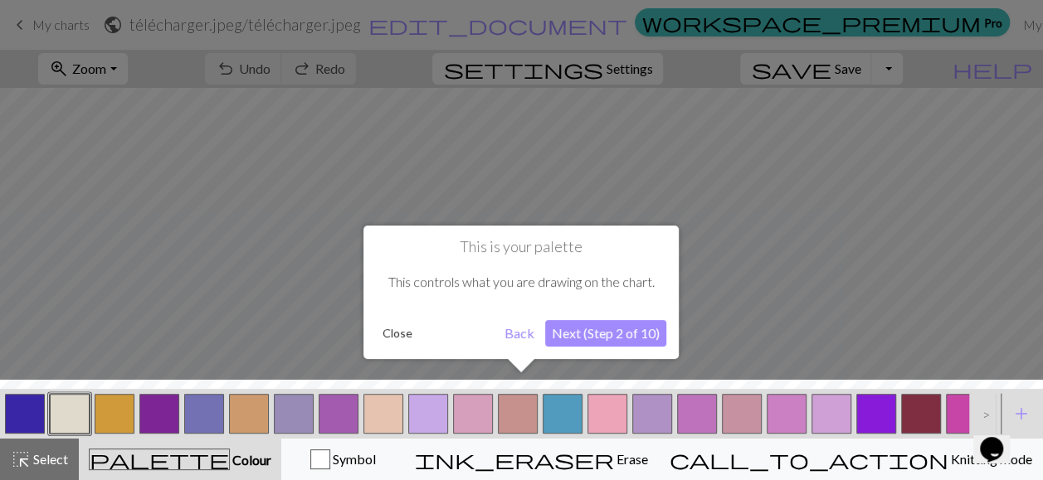
click at [568, 335] on button "Next (Step 2 of 10)" at bounding box center [605, 333] width 121 height 27
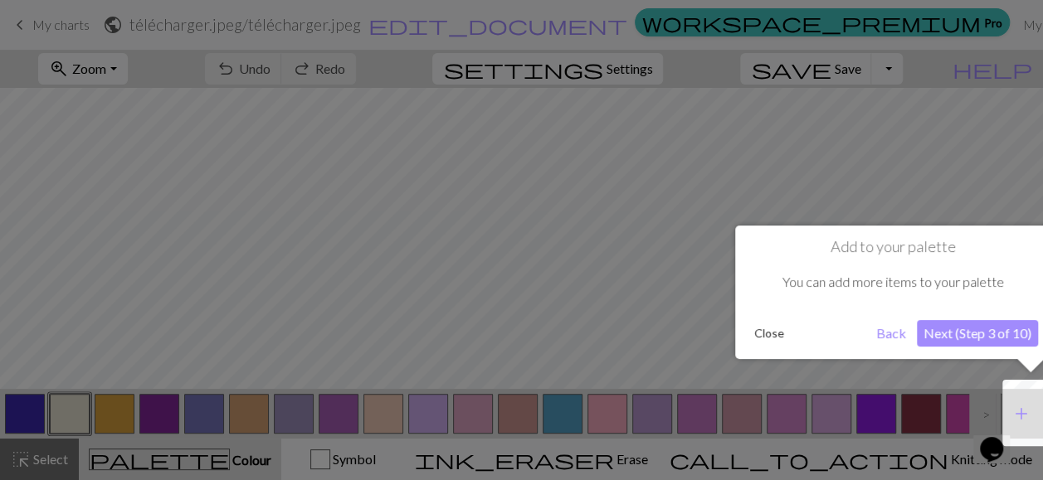
click at [1004, 332] on button "Next (Step 3 of 10)" at bounding box center [977, 333] width 121 height 27
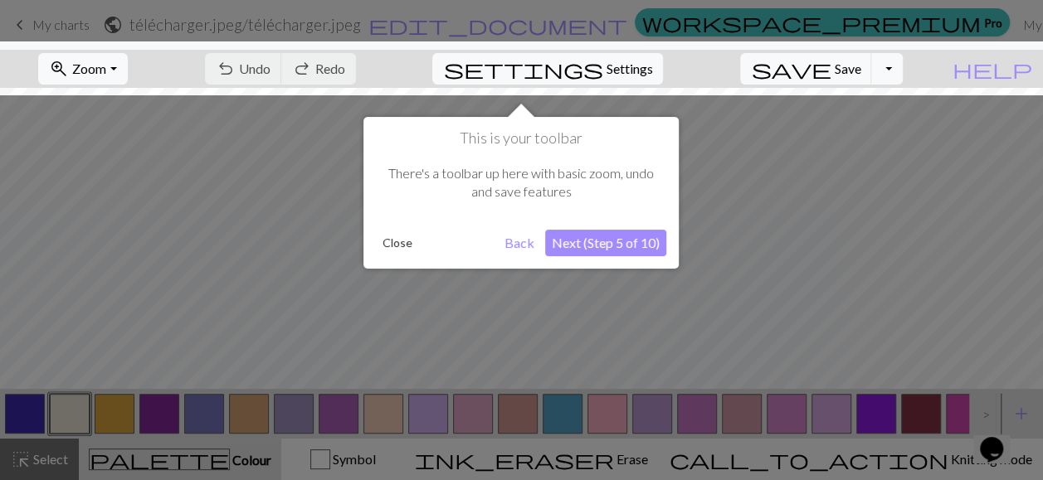
click at [595, 246] on button "Next (Step 5 of 10)" at bounding box center [605, 243] width 121 height 27
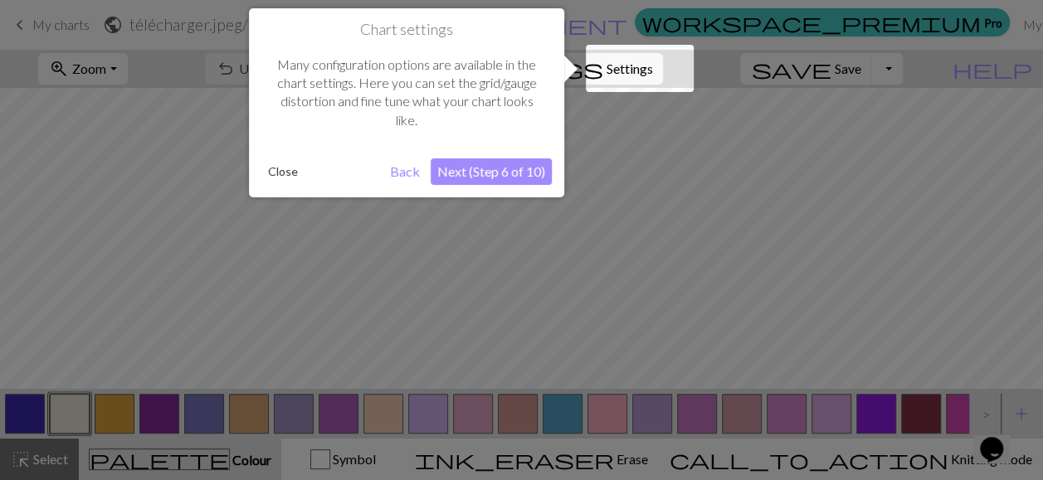
click at [470, 176] on button "Next (Step 6 of 10)" at bounding box center [491, 171] width 121 height 27
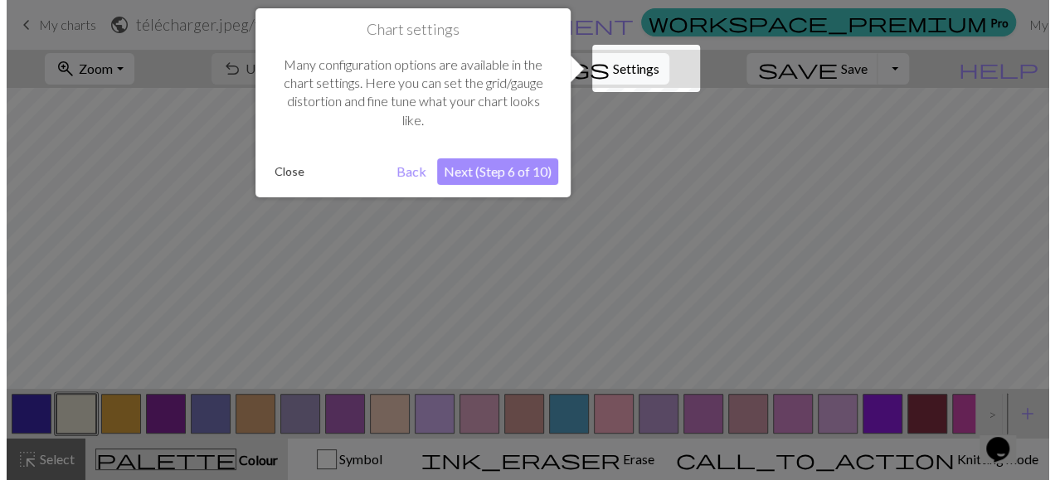
scroll to position [62, 0]
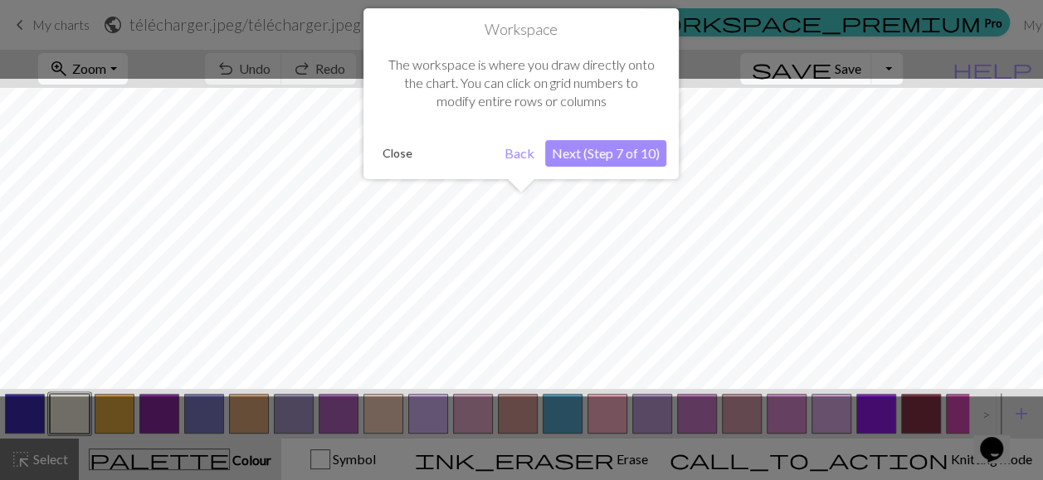
click at [591, 158] on button "Next (Step 7 of 10)" at bounding box center [605, 153] width 121 height 27
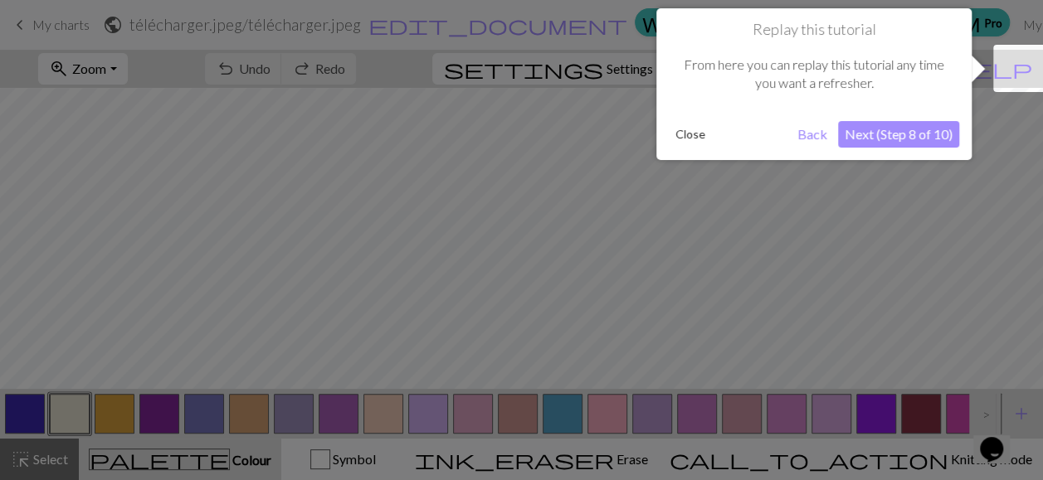
click at [913, 131] on button "Next (Step 8 of 10)" at bounding box center [898, 134] width 121 height 27
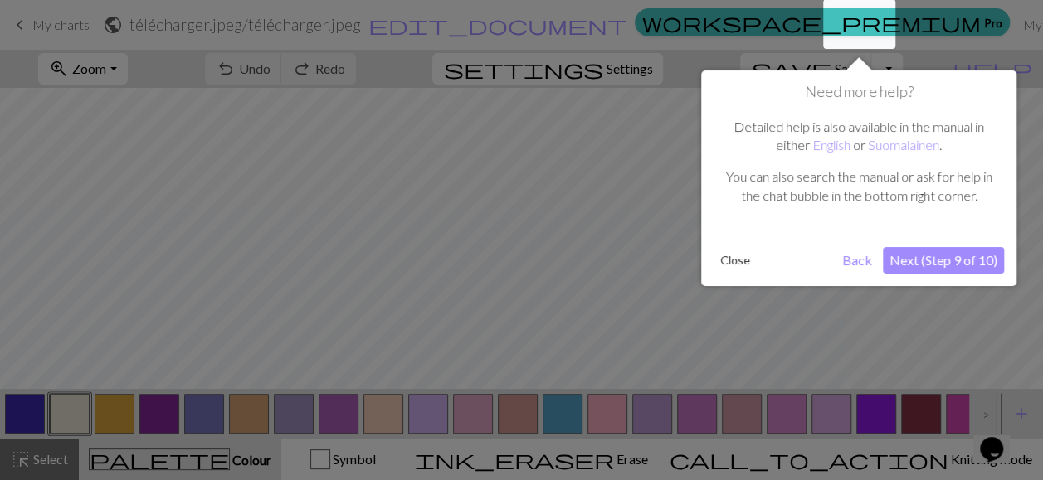
click at [922, 265] on button "Next (Step 9 of 10)" at bounding box center [943, 260] width 121 height 27
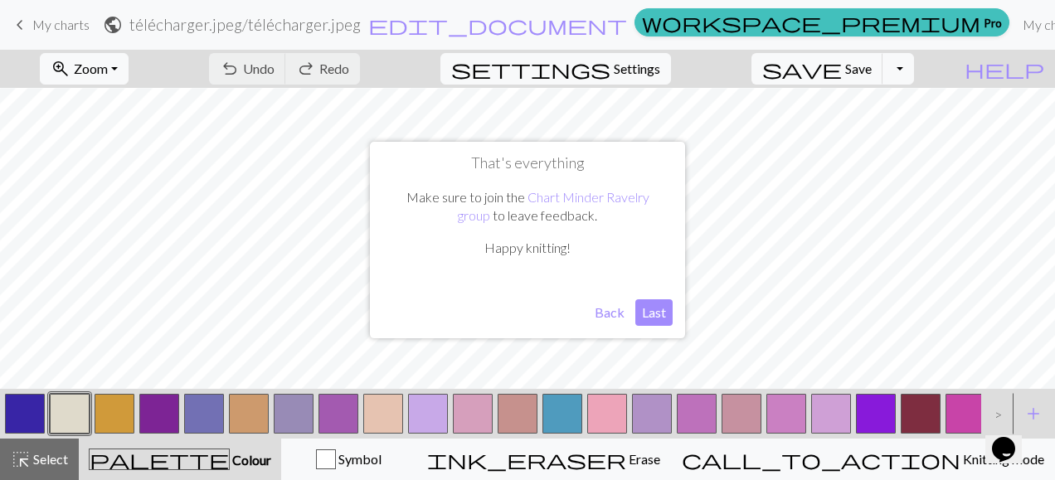
click at [655, 312] on button "Last" at bounding box center [653, 312] width 37 height 27
click at [842, 73] on span "save" at bounding box center [802, 68] width 80 height 23
click at [842, 71] on span "save" at bounding box center [802, 68] width 80 height 23
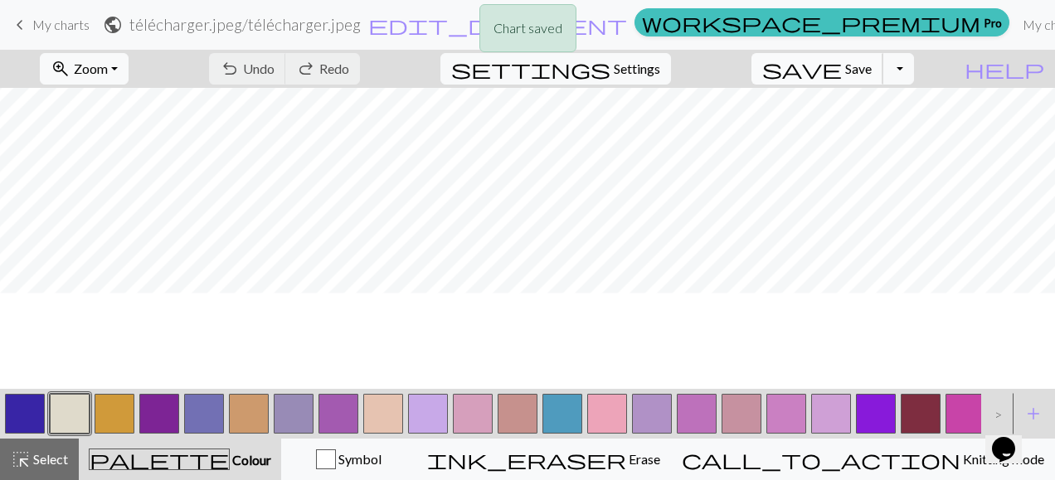
scroll to position [0, 0]
click at [883, 80] on button "save Save Save" at bounding box center [818, 69] width 132 height 32
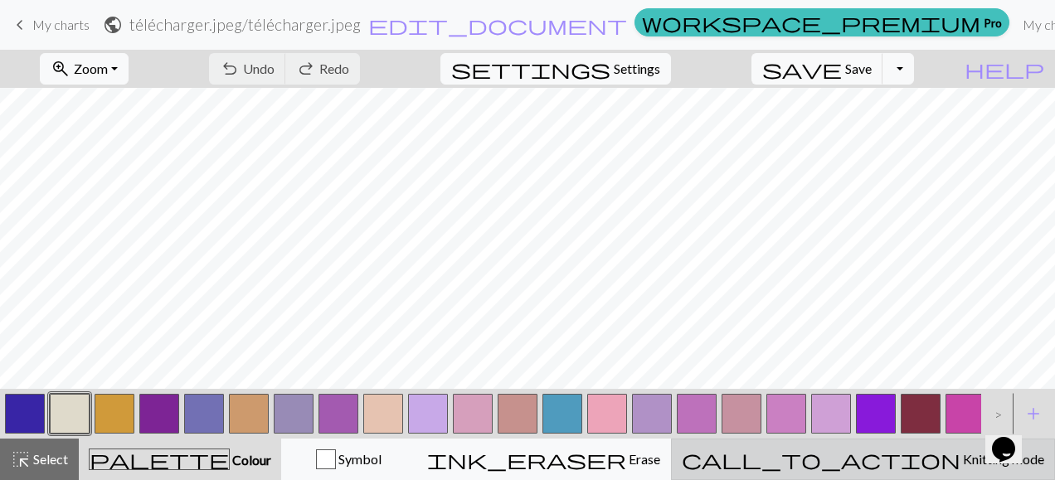
click at [961, 460] on span "Knitting mode" at bounding box center [1003, 459] width 84 height 16
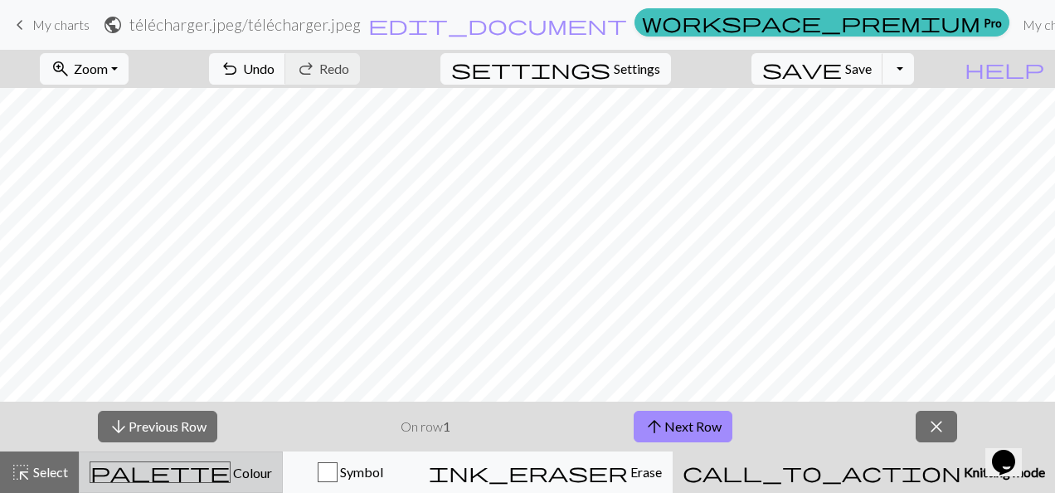
click at [272, 478] on div "palette Colour Colour" at bounding box center [181, 472] width 182 height 22
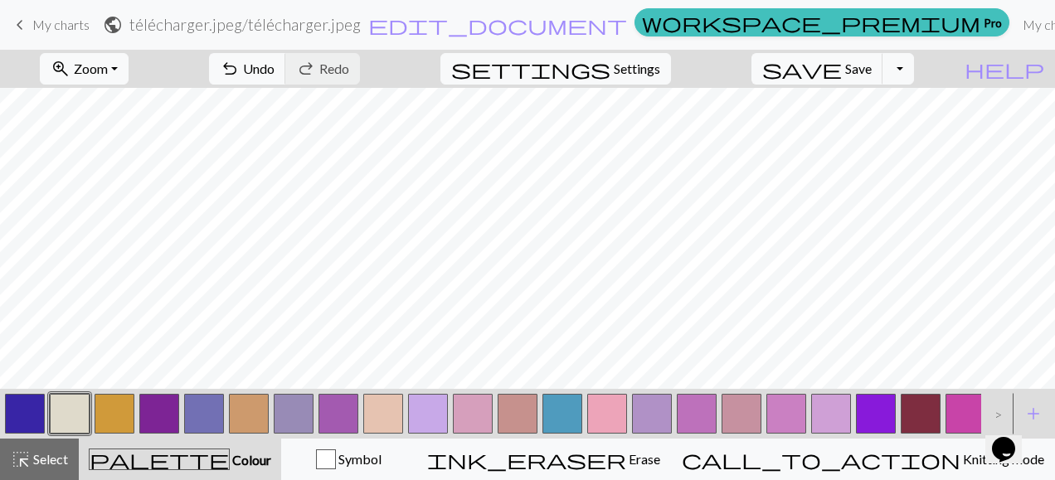
click at [829, 74] on div "save Save Save Toggle Dropdown file_copy Save a copy save_alt Download" at bounding box center [832, 69] width 187 height 38
click at [914, 67] on button "Toggle Dropdown" at bounding box center [899, 69] width 32 height 32
click at [907, 111] on button "file_copy Save a copy" at bounding box center [777, 104] width 274 height 27
